Goal: Information Seeking & Learning: Understand process/instructions

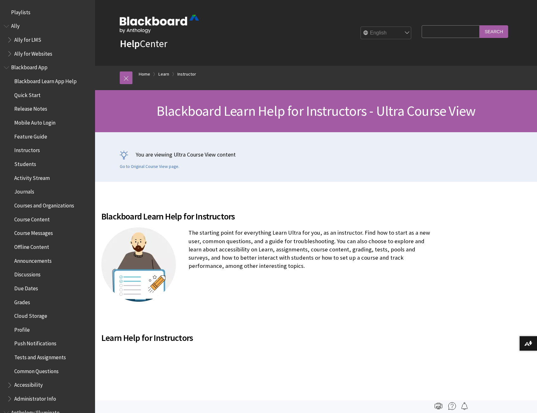
click at [406, 34] on select "English عربية Català Cymraeg Deutsch Español Suomi Français עברית Italiano 日本語 …" at bounding box center [386, 33] width 51 height 13
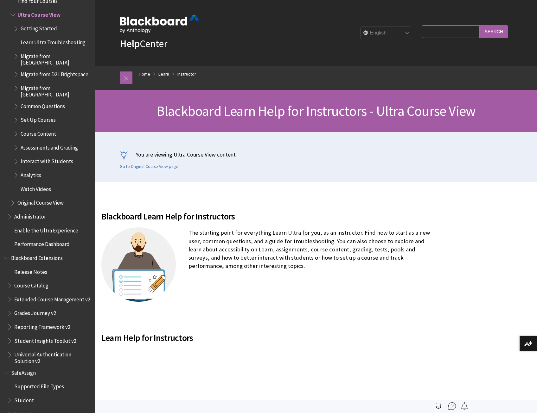
click at [433, 33] on input "Search Query" at bounding box center [450, 31] width 58 height 12
type input "import quiz quesionts"
click at [479, 25] on input "Search" at bounding box center [493, 31] width 28 height 12
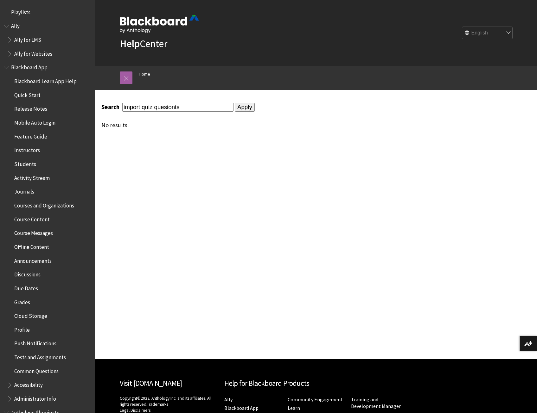
click at [172, 109] on input "import quiz quesionts" at bounding box center [177, 107] width 111 height 9
type input "import quiz questions"
click at [235, 103] on input "Apply" at bounding box center [245, 107] width 20 height 9
click at [168, 105] on input "import quiz questions" at bounding box center [177, 107] width 111 height 9
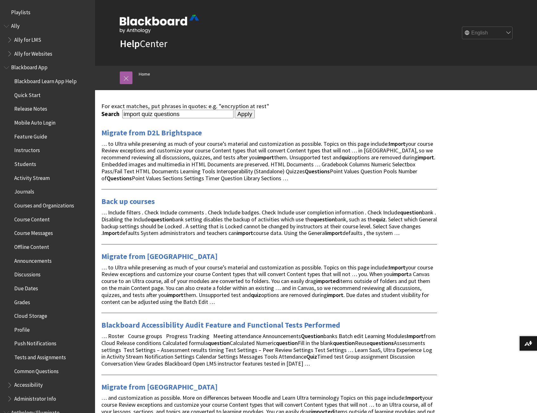
click at [150, 114] on input "import quiz questions" at bounding box center [177, 114] width 111 height 9
type input "import test questions"
click at [235, 110] on input "Apply" at bounding box center [245, 114] width 20 height 9
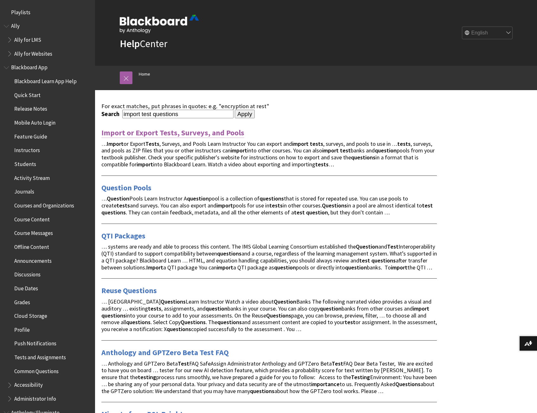
click at [170, 133] on link "Import or Export Tests, Surveys, and Pools" at bounding box center [172, 133] width 143 height 10
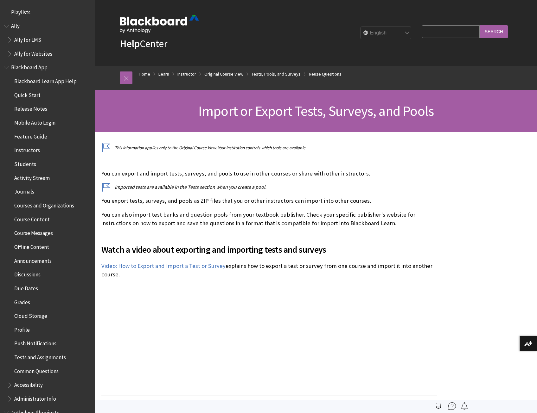
scroll to position [1023, 0]
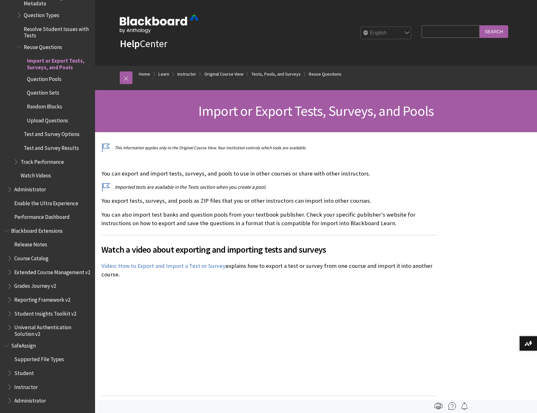
click at [50, 116] on span "Upload Questions" at bounding box center [47, 119] width 41 height 9
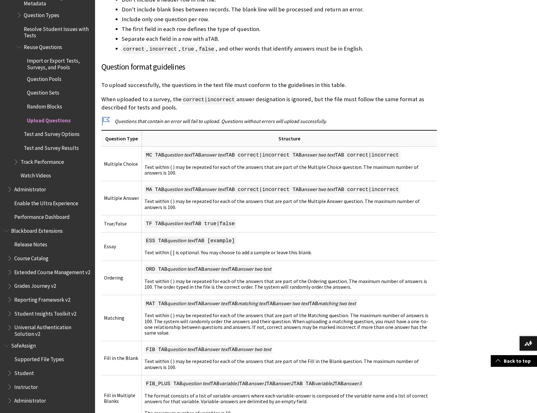
scroll to position [380, 0]
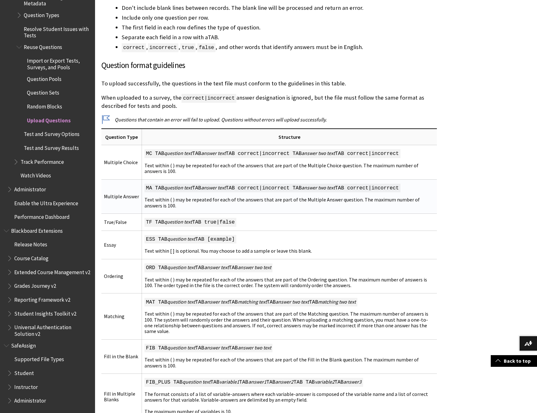
drag, startPoint x: 106, startPoint y: 138, endPoint x: 389, endPoint y: 207, distance: 290.7
click at [389, 207] on table "Question format guidelines Question Type Structure Multiple Choice MC TAB quest…" at bounding box center [268, 369] width 335 height 480
copy table "Question Type Structure Multiple Choice MC TAB question text TAB answer text TA…"
